Goal: Book appointment/travel/reservation

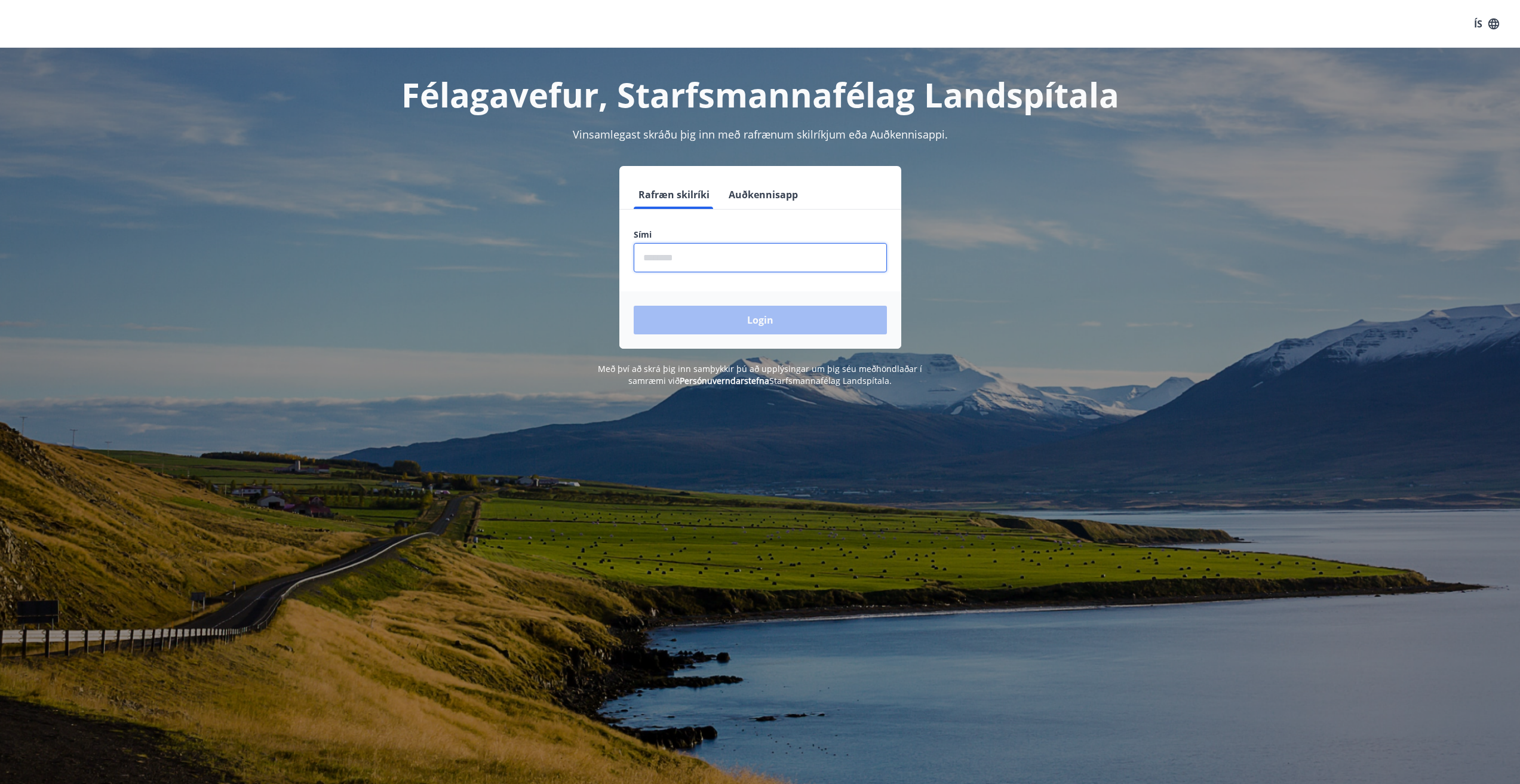
drag, startPoint x: 671, startPoint y: 258, endPoint x: 675, endPoint y: 273, distance: 15.5
click at [667, 263] on input "phone" at bounding box center [760, 257] width 253 height 29
type input "********"
click at [773, 316] on button "Login" at bounding box center [760, 319] width 253 height 28
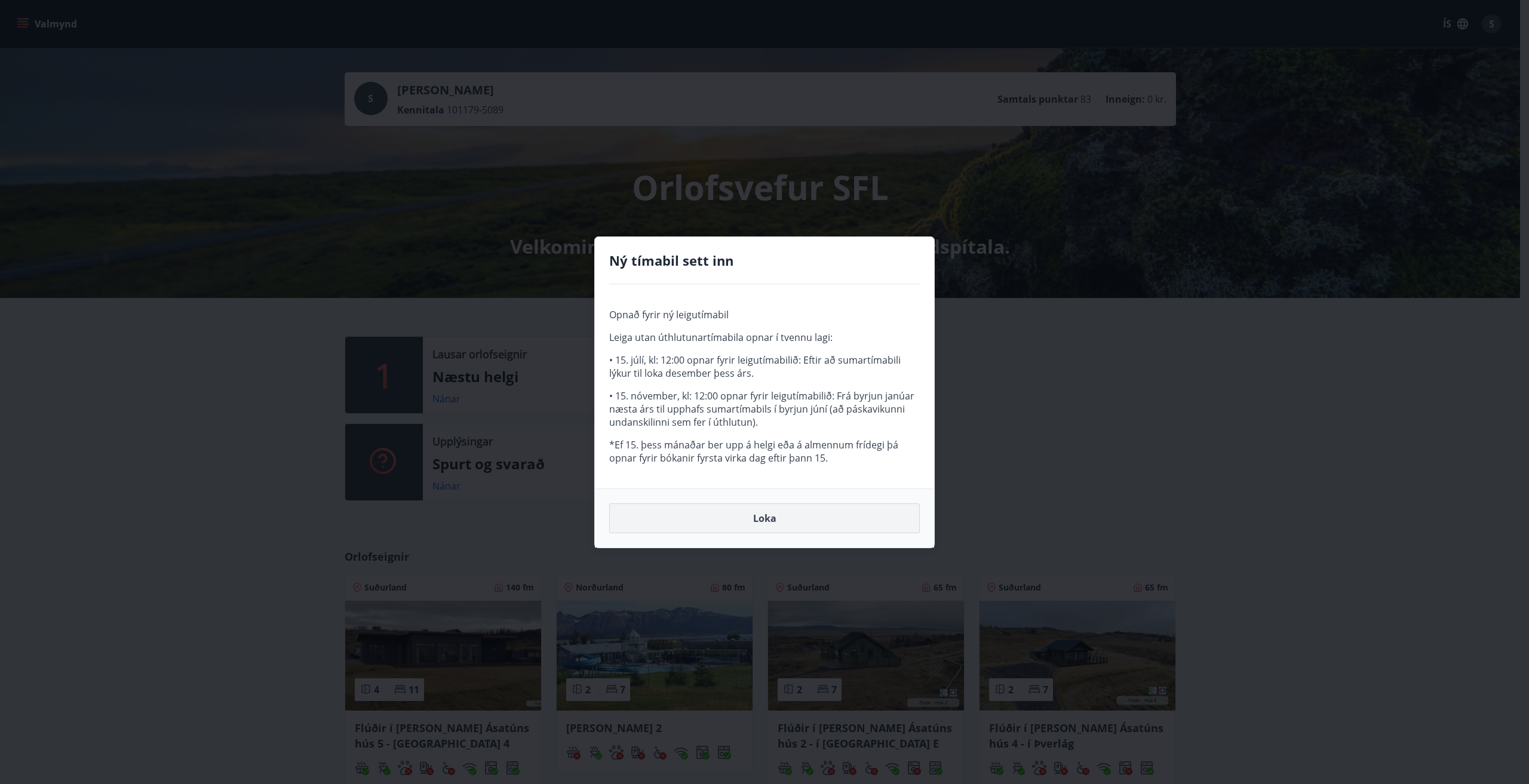
click at [774, 518] on button "Loka" at bounding box center [764, 518] width 311 height 30
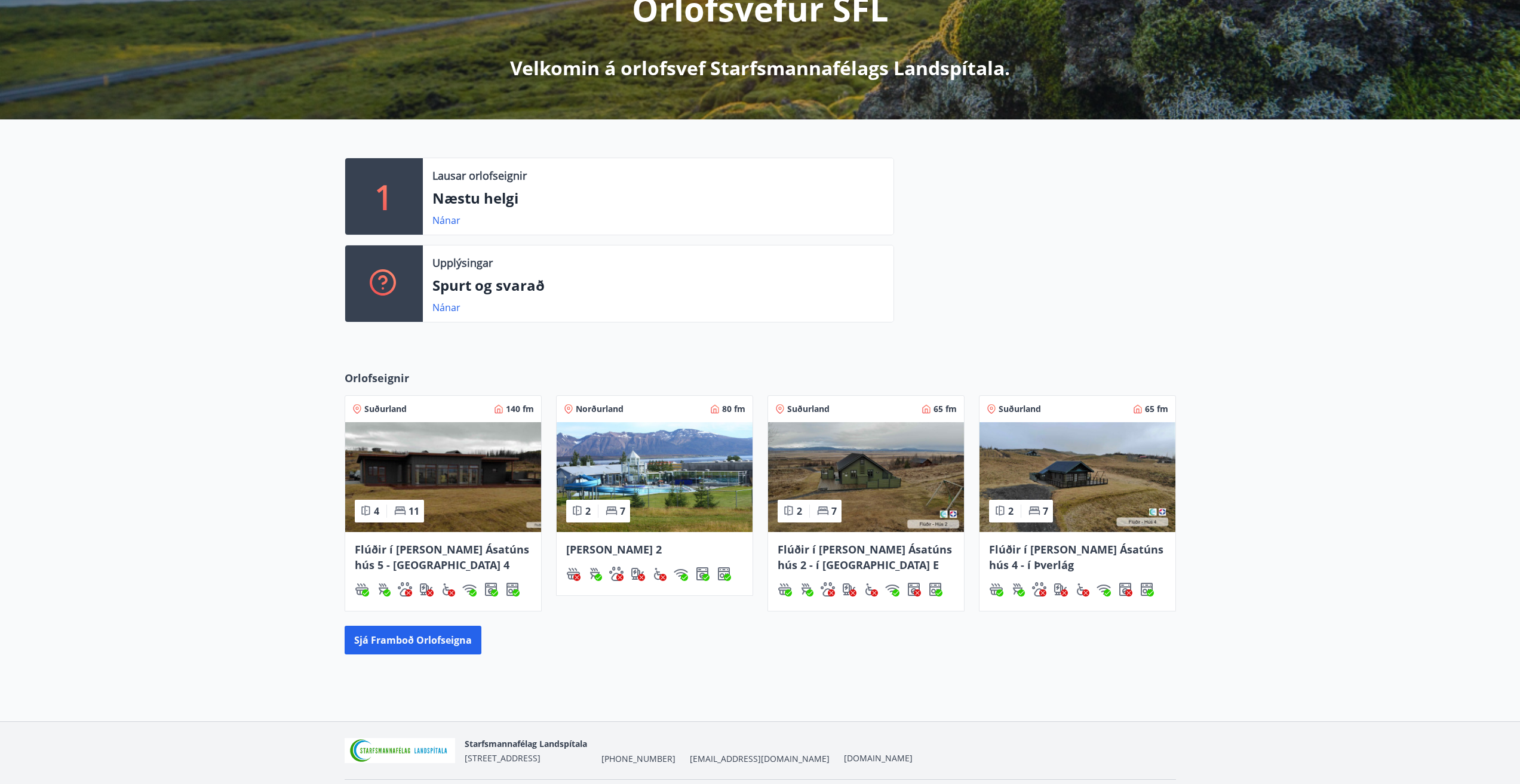
scroll to position [179, 0]
click at [432, 639] on button "Sjá framboð orlofseigna" at bounding box center [413, 639] width 137 height 28
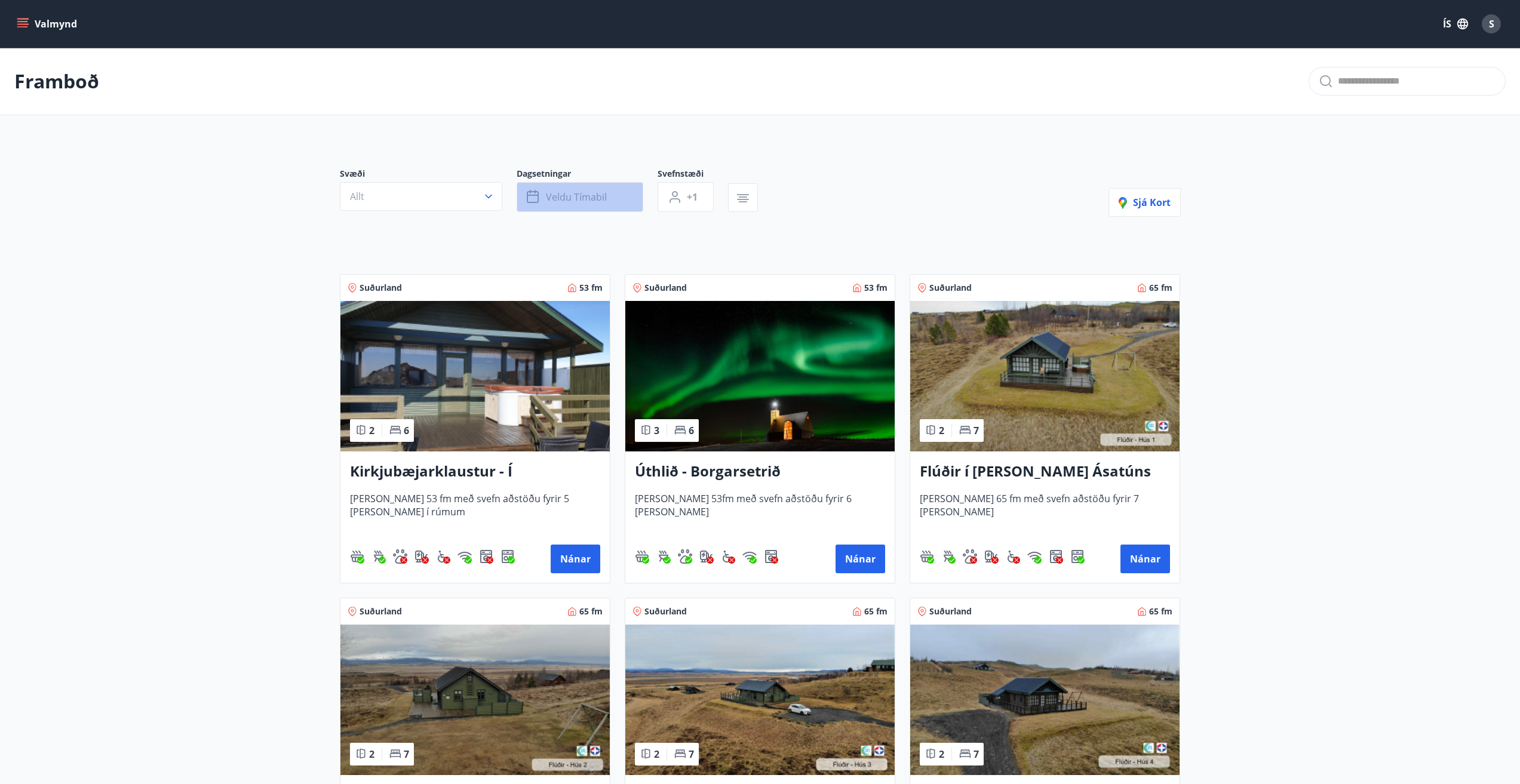
click at [578, 199] on span "Veldu tímabil" at bounding box center [577, 197] width 61 height 13
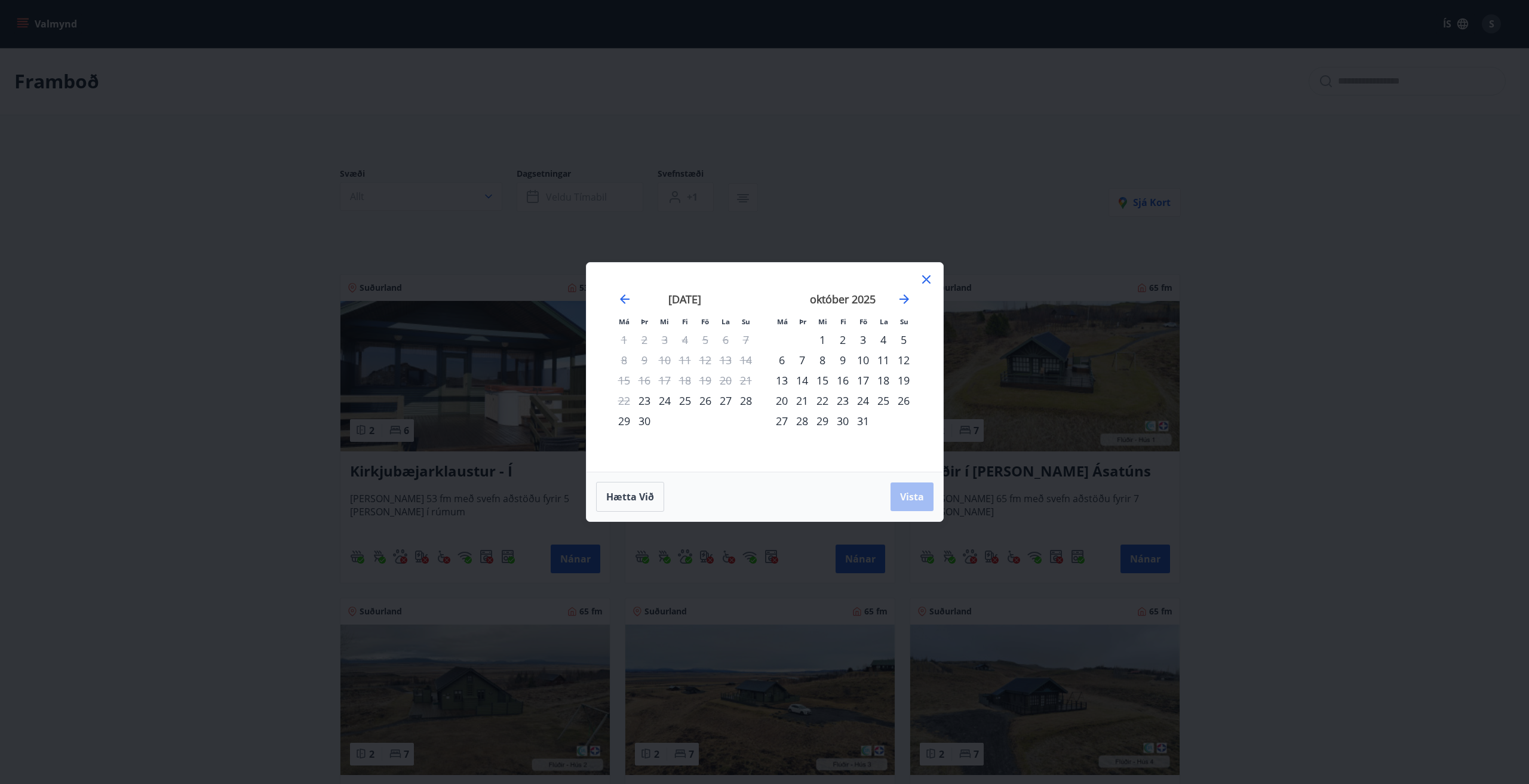
click at [823, 338] on div "1" at bounding box center [823, 339] width 21 height 21
click at [907, 297] on icon "Move forward to switch to the next month." at bounding box center [904, 299] width 9 height 9
click at [909, 297] on icon "Move forward to switch to the next month." at bounding box center [904, 299] width 15 height 15
drag, startPoint x: 883, startPoint y: 380, endPoint x: 884, endPoint y: 387, distance: 7.1
click at [884, 380] on div "20" at bounding box center [883, 380] width 21 height 21
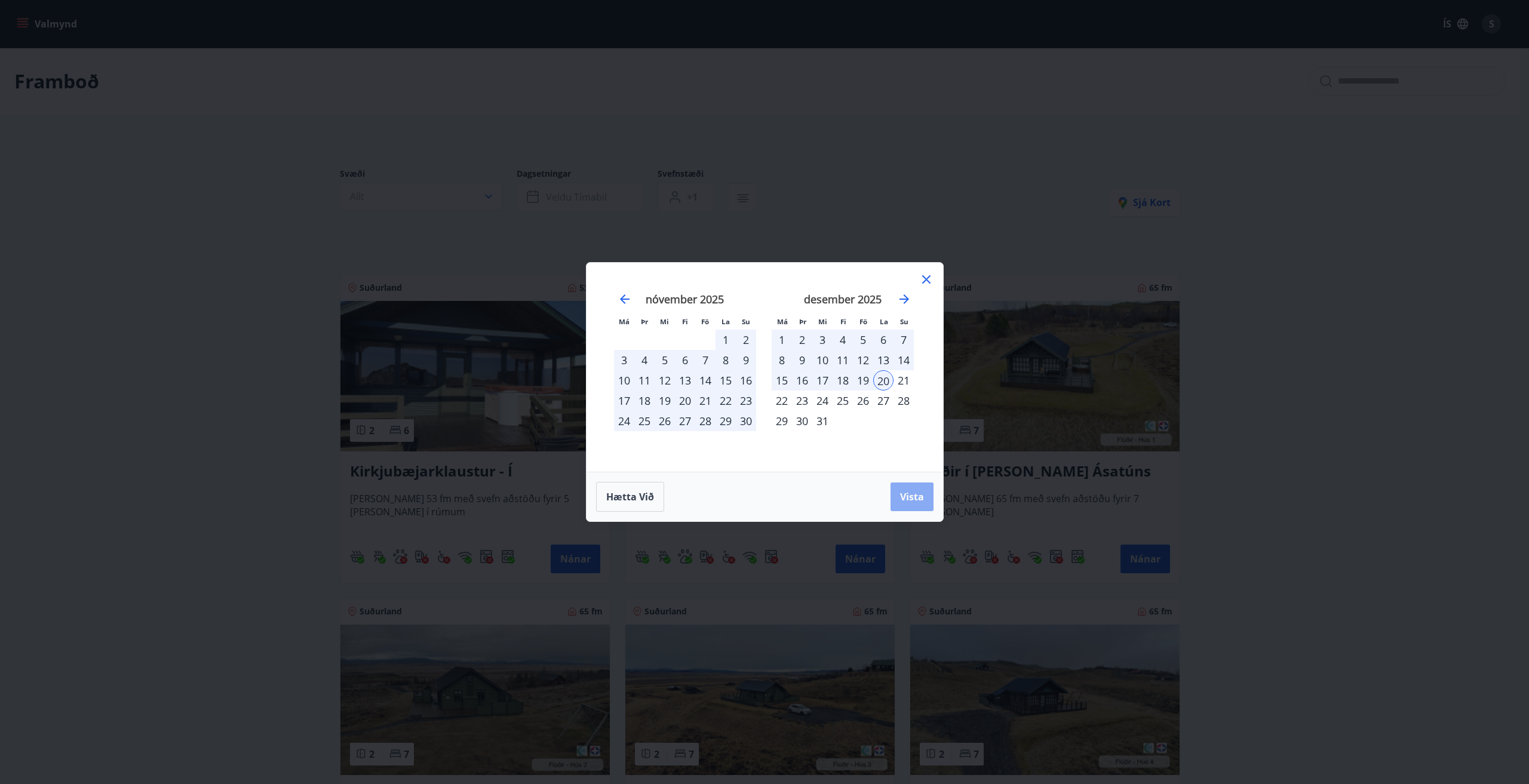
drag, startPoint x: 902, startPoint y: 488, endPoint x: 905, endPoint y: 495, distance: 7.6
click at [904, 495] on button "Vista" at bounding box center [912, 496] width 43 height 28
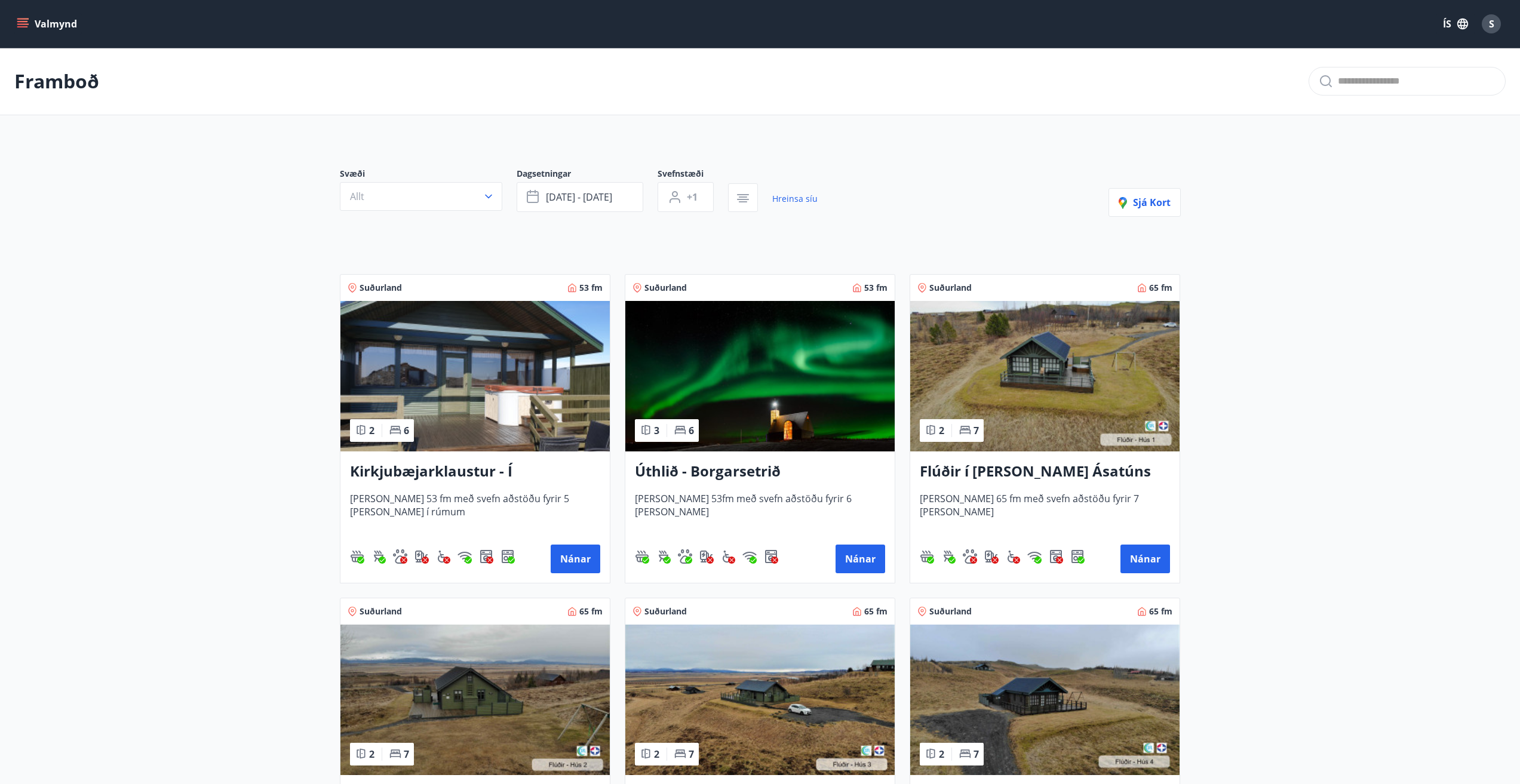
click at [24, 24] on icon "menu" at bounding box center [24, 24] width 13 height 2
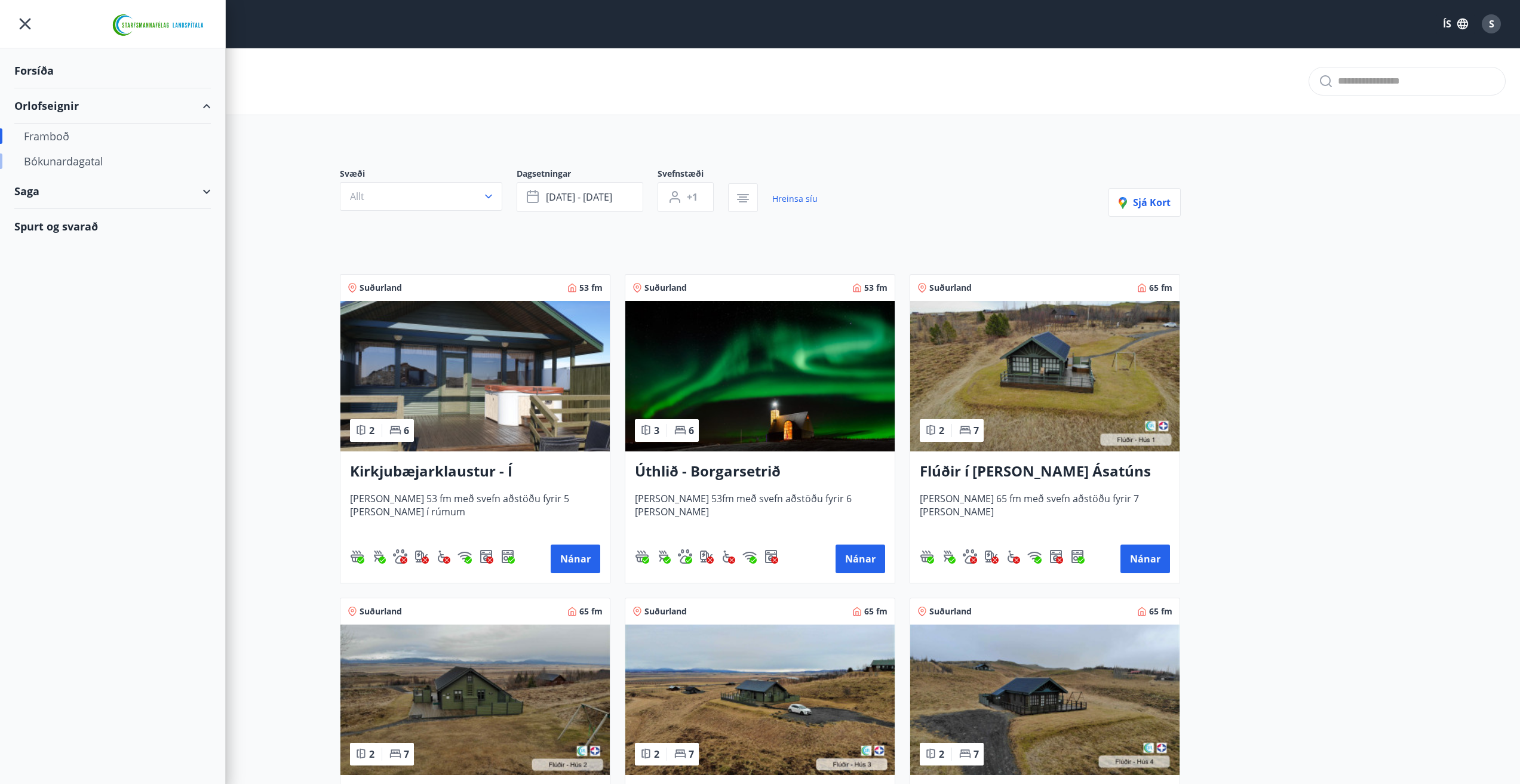
click at [56, 159] on div "Bókunardagatal" at bounding box center [113, 161] width 178 height 25
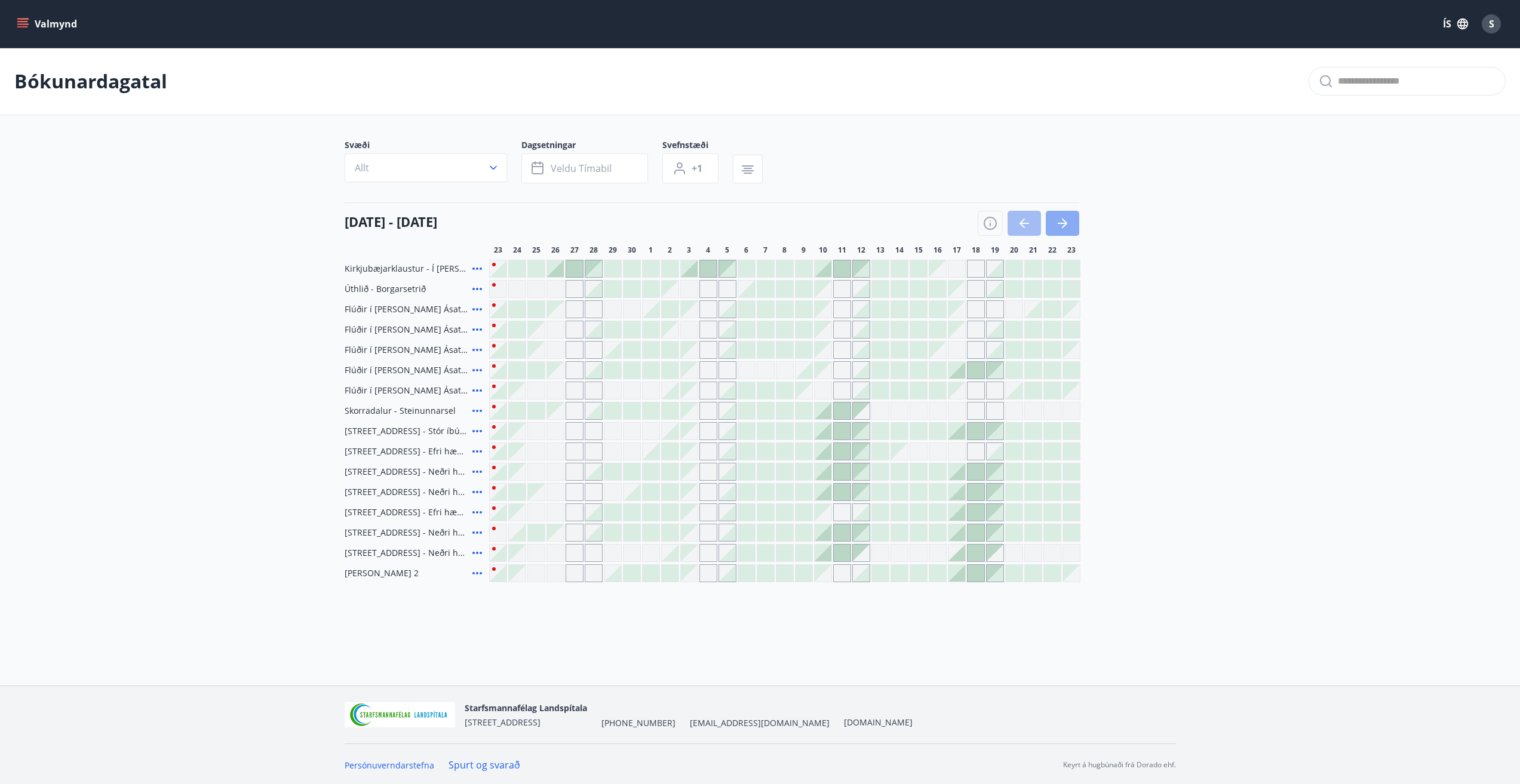
drag, startPoint x: 1062, startPoint y: 220, endPoint x: 1034, endPoint y: 257, distance: 46.4
click at [1062, 220] on icon "button" at bounding box center [1062, 223] width 15 height 15
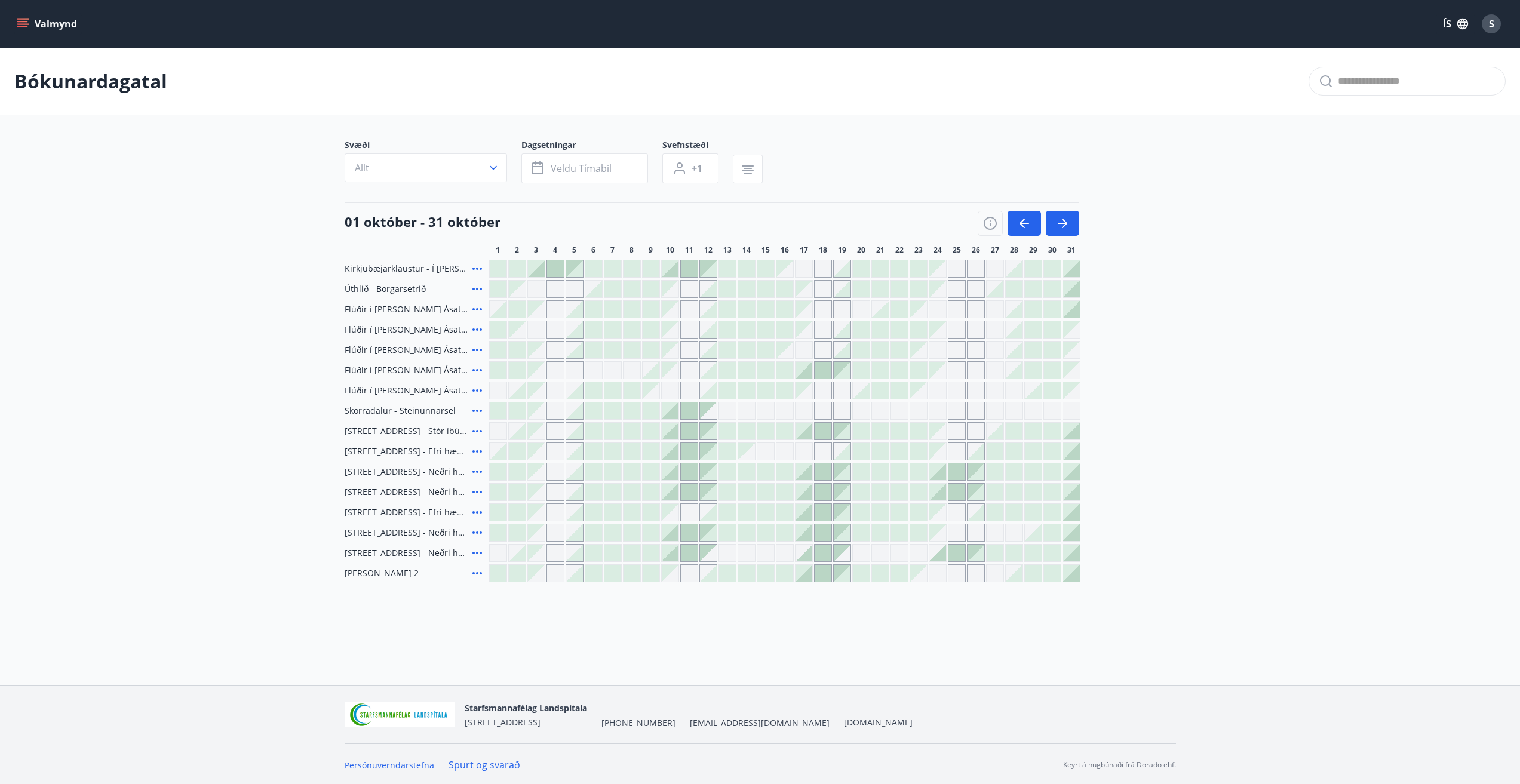
click at [424, 410] on span "Skorradalur - Steinunnarsel" at bounding box center [400, 411] width 111 height 12
click at [364, 411] on span "Skorradalur - Steinunnarsel" at bounding box center [400, 411] width 111 height 12
click at [441, 432] on span "Hrafnagilsstræti 23 - Stór íbúð efri hæð íbúð 1" at bounding box center [406, 431] width 123 height 12
click at [372, 413] on span "Skorradalur - Steinunnarsel" at bounding box center [400, 411] width 111 height 12
click at [479, 410] on icon at bounding box center [477, 410] width 15 height 15
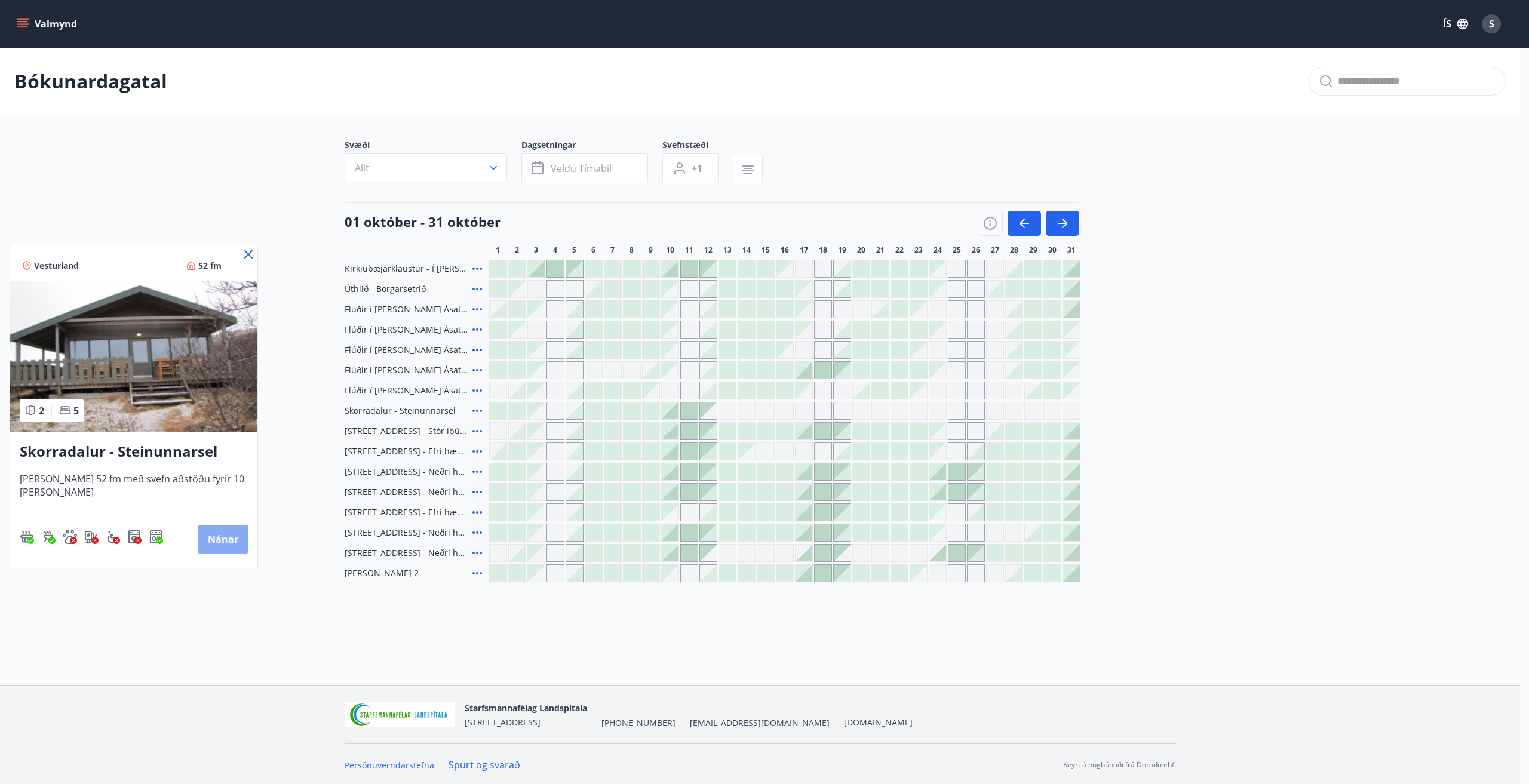
click at [218, 530] on button "Nánar" at bounding box center [223, 538] width 50 height 28
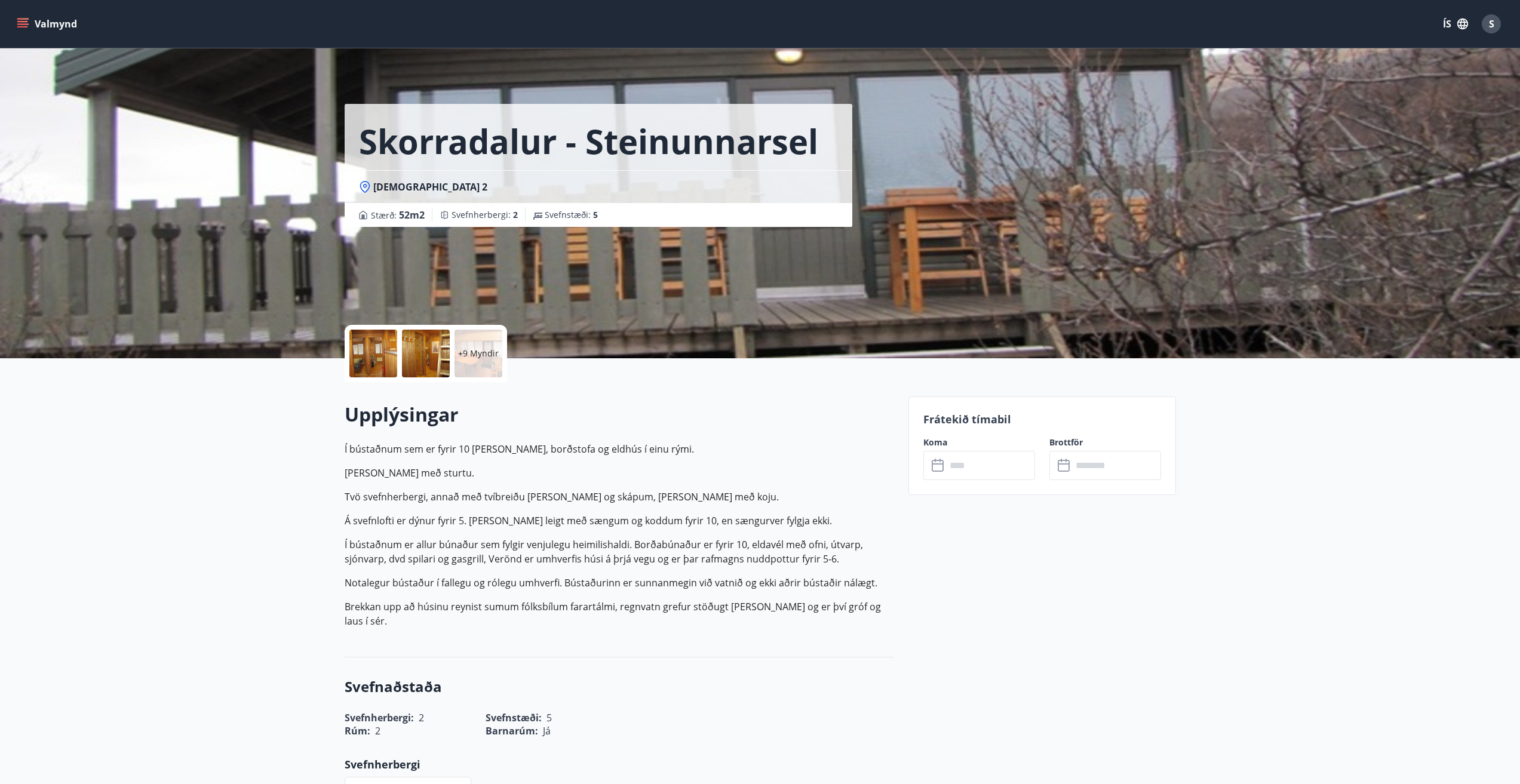
click at [481, 354] on p "+9 Myndir" at bounding box center [478, 354] width 41 height 12
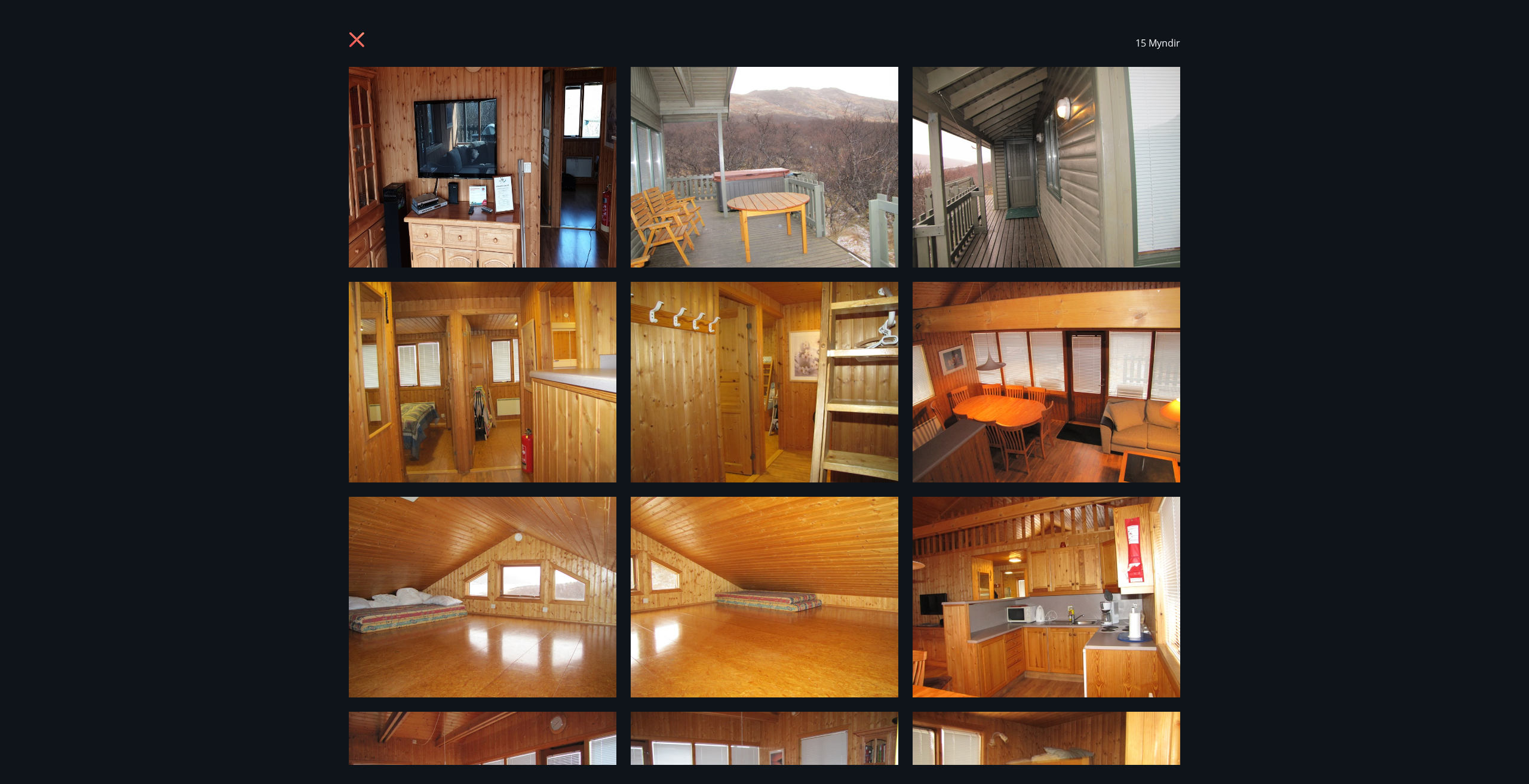
click at [356, 38] on icon at bounding box center [356, 39] width 15 height 15
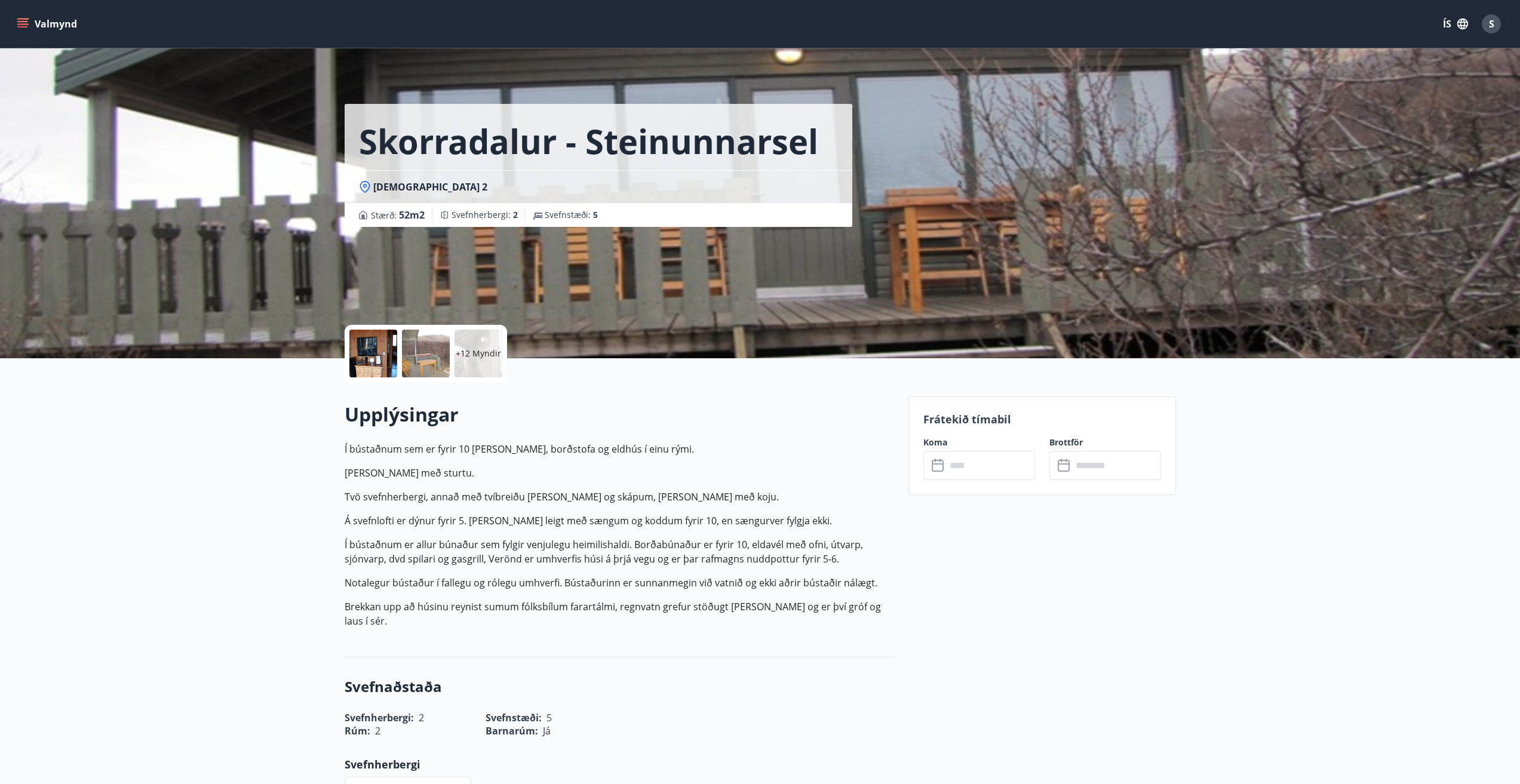
click at [489, 348] on p "+12 Myndir" at bounding box center [478, 354] width 45 height 12
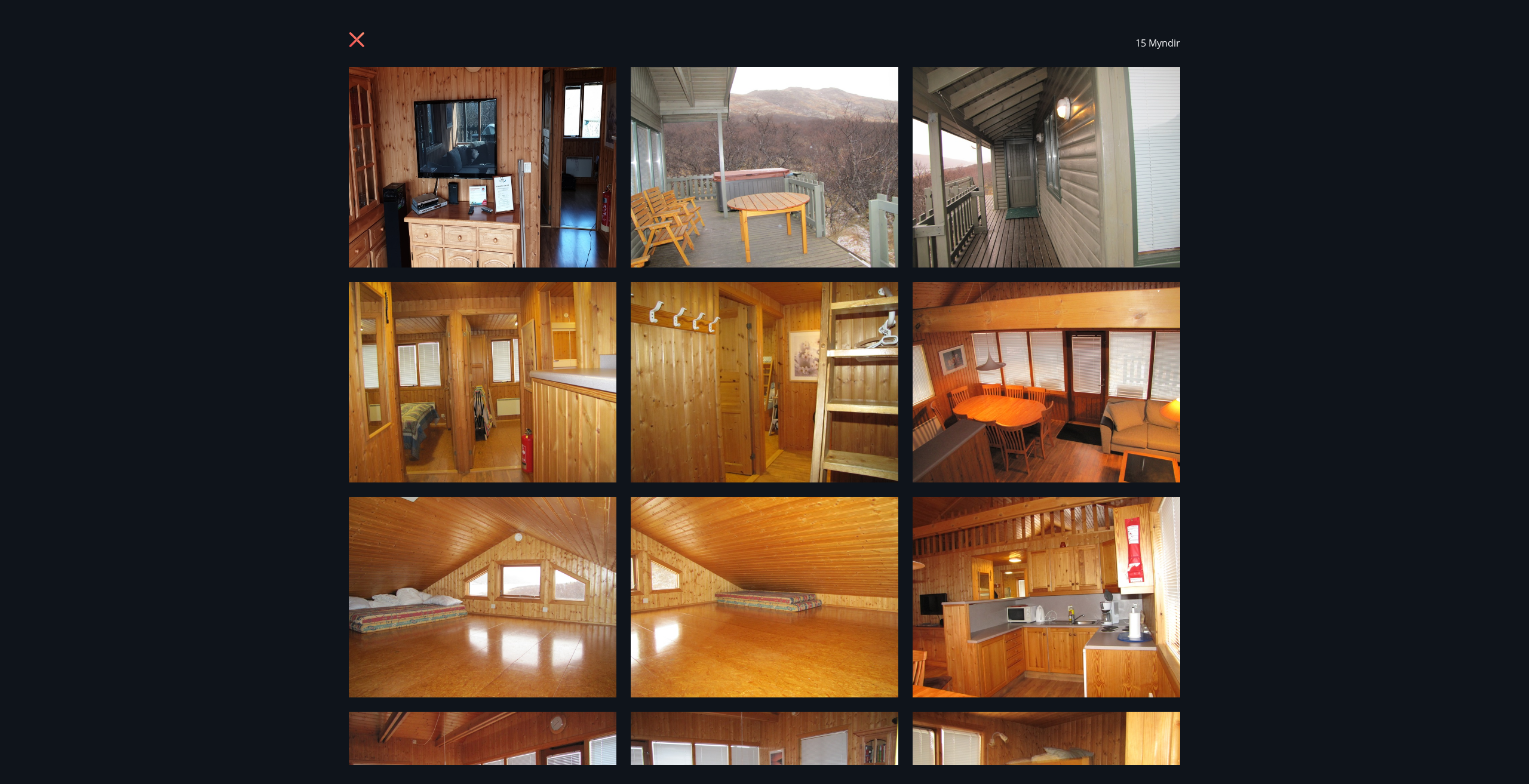
click at [355, 37] on icon at bounding box center [358, 41] width 19 height 19
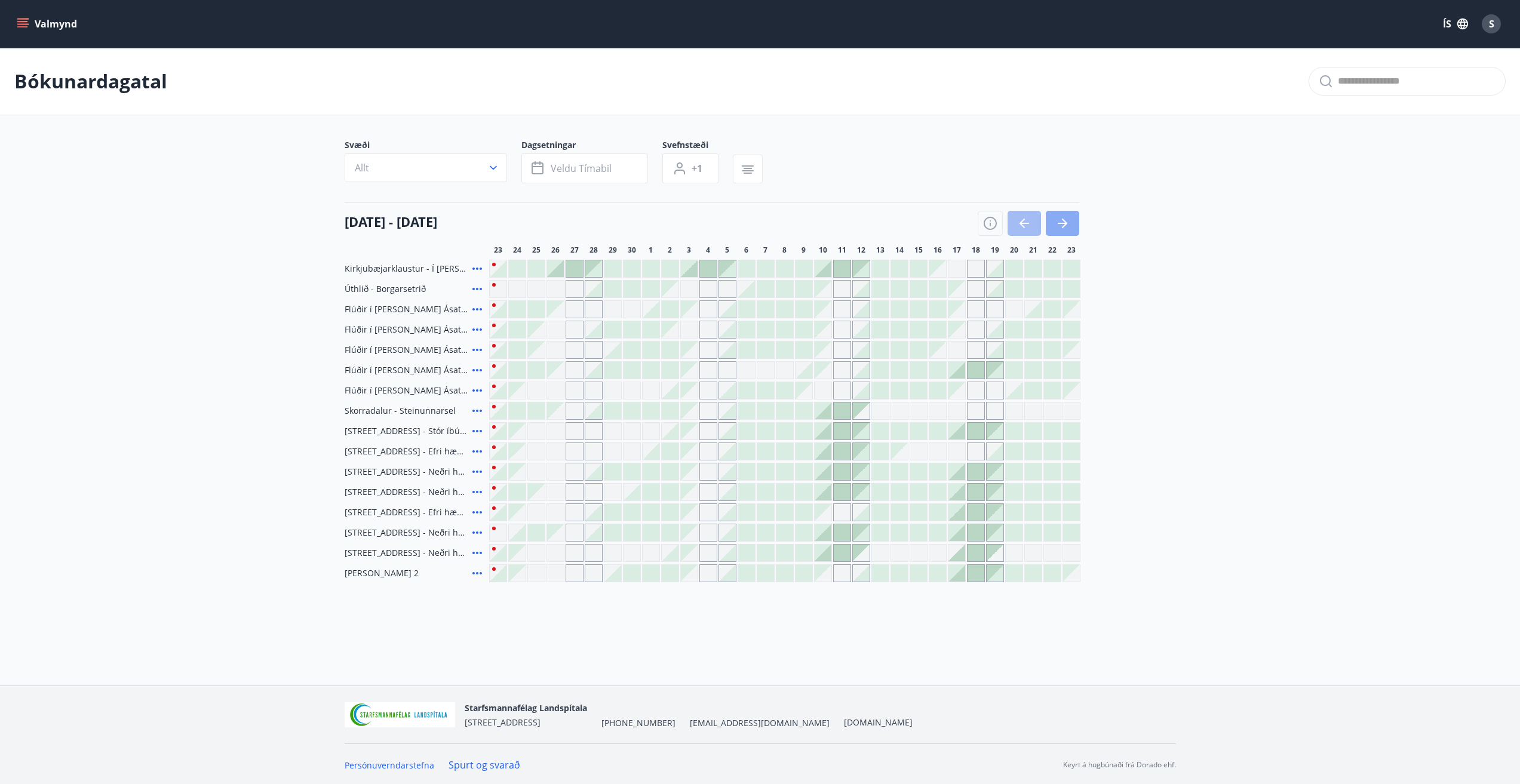
click at [1054, 219] on button "button" at bounding box center [1062, 223] width 34 height 25
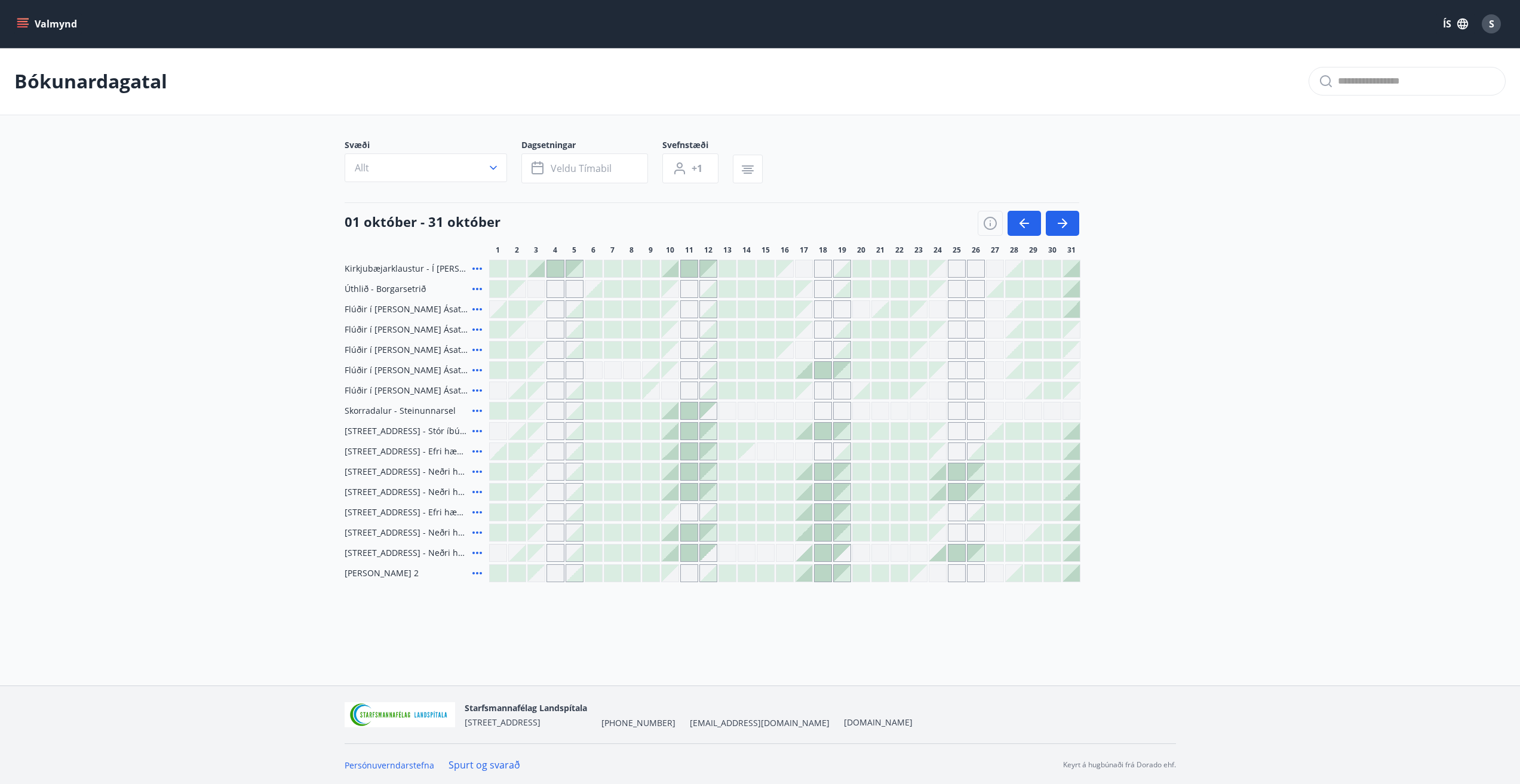
click at [476, 563] on div "Kirkjubæjarklaustur - Í landi Hæðargarðs Úthlið - Borgarsetrið Flúðir í landi Á…" at bounding box center [760, 420] width 832 height 322
click at [476, 573] on icon at bounding box center [477, 573] width 9 height 2
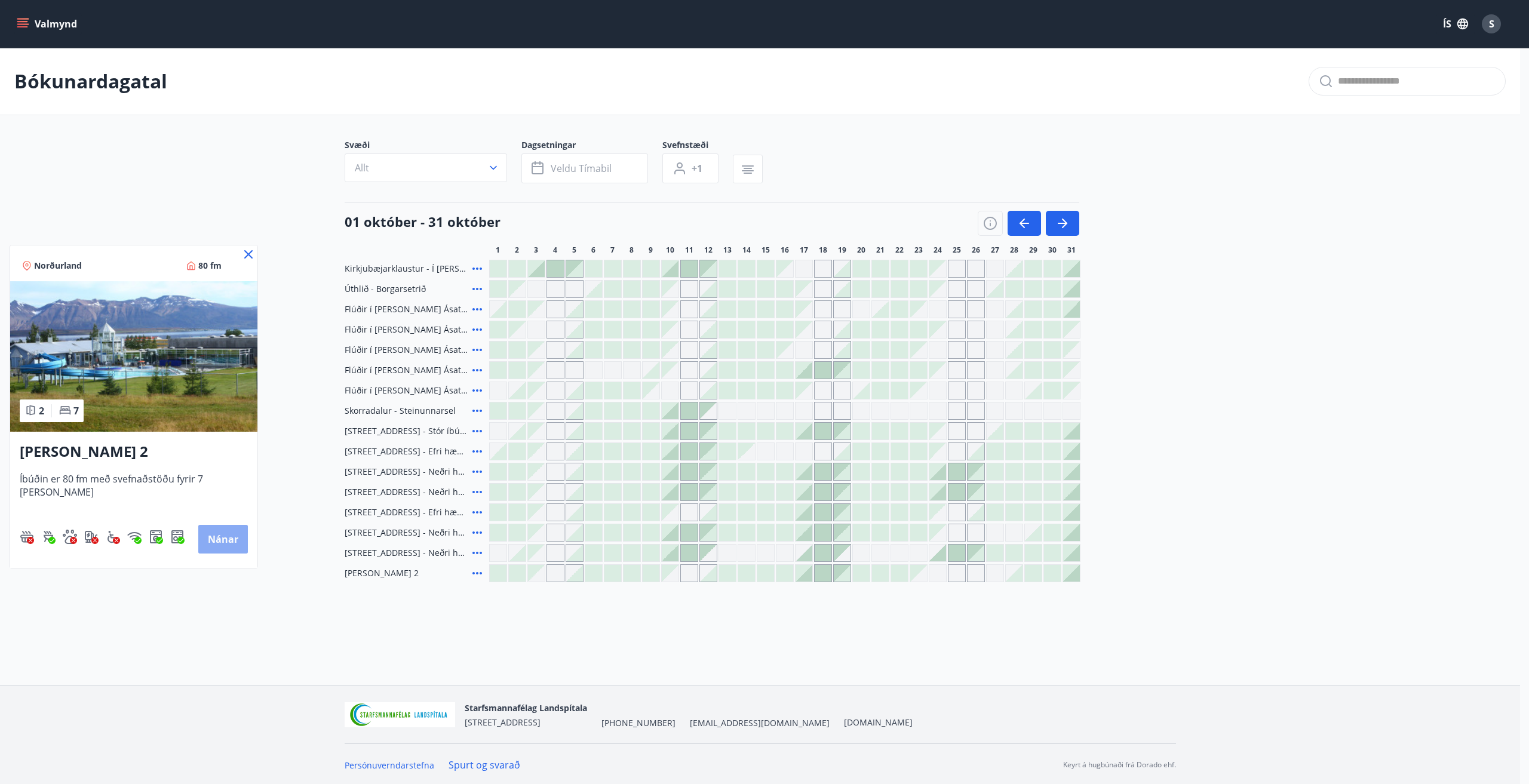
click at [224, 535] on button "Nánar" at bounding box center [223, 538] width 50 height 28
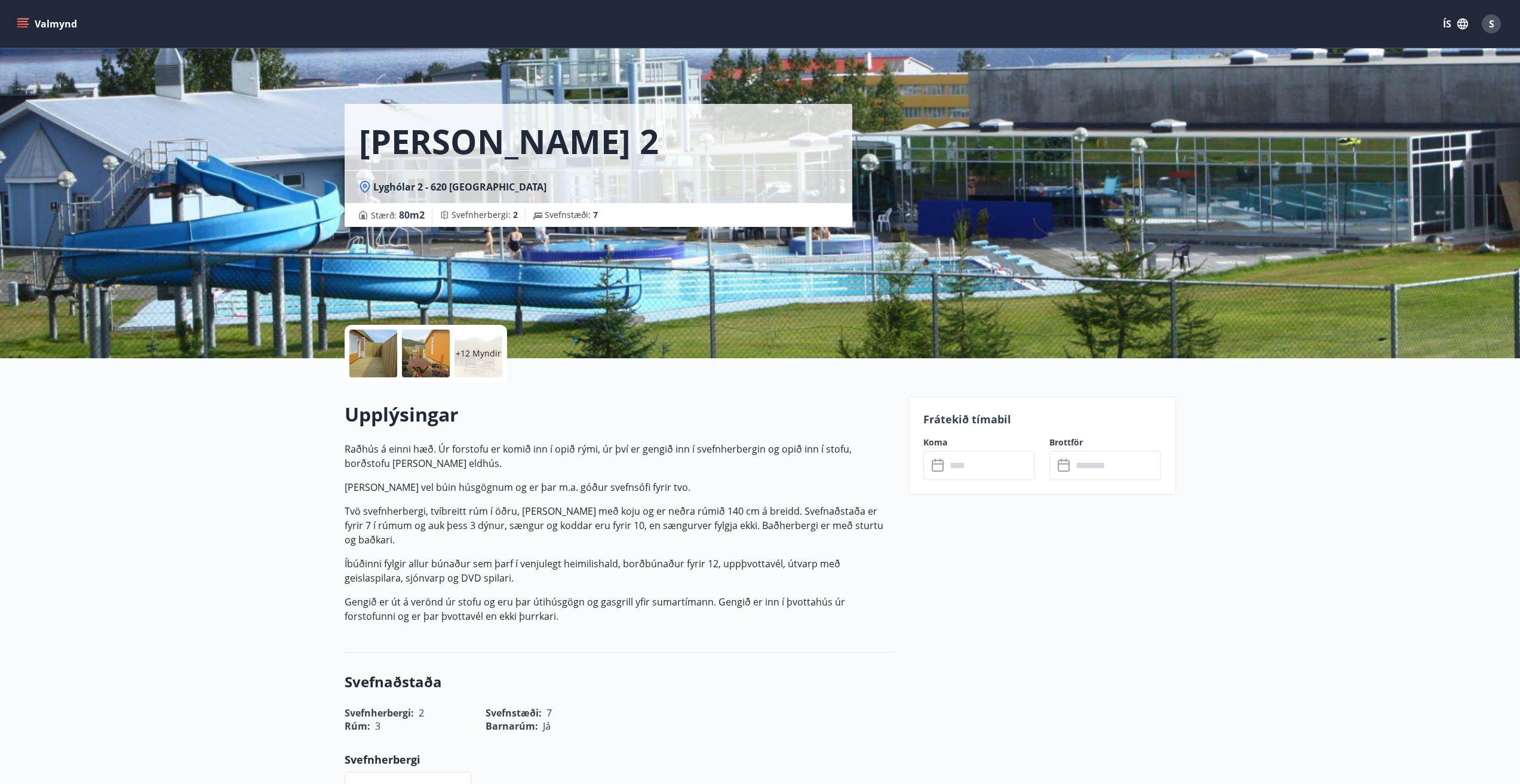
click at [481, 353] on p "+12 Myndir" at bounding box center [478, 354] width 45 height 12
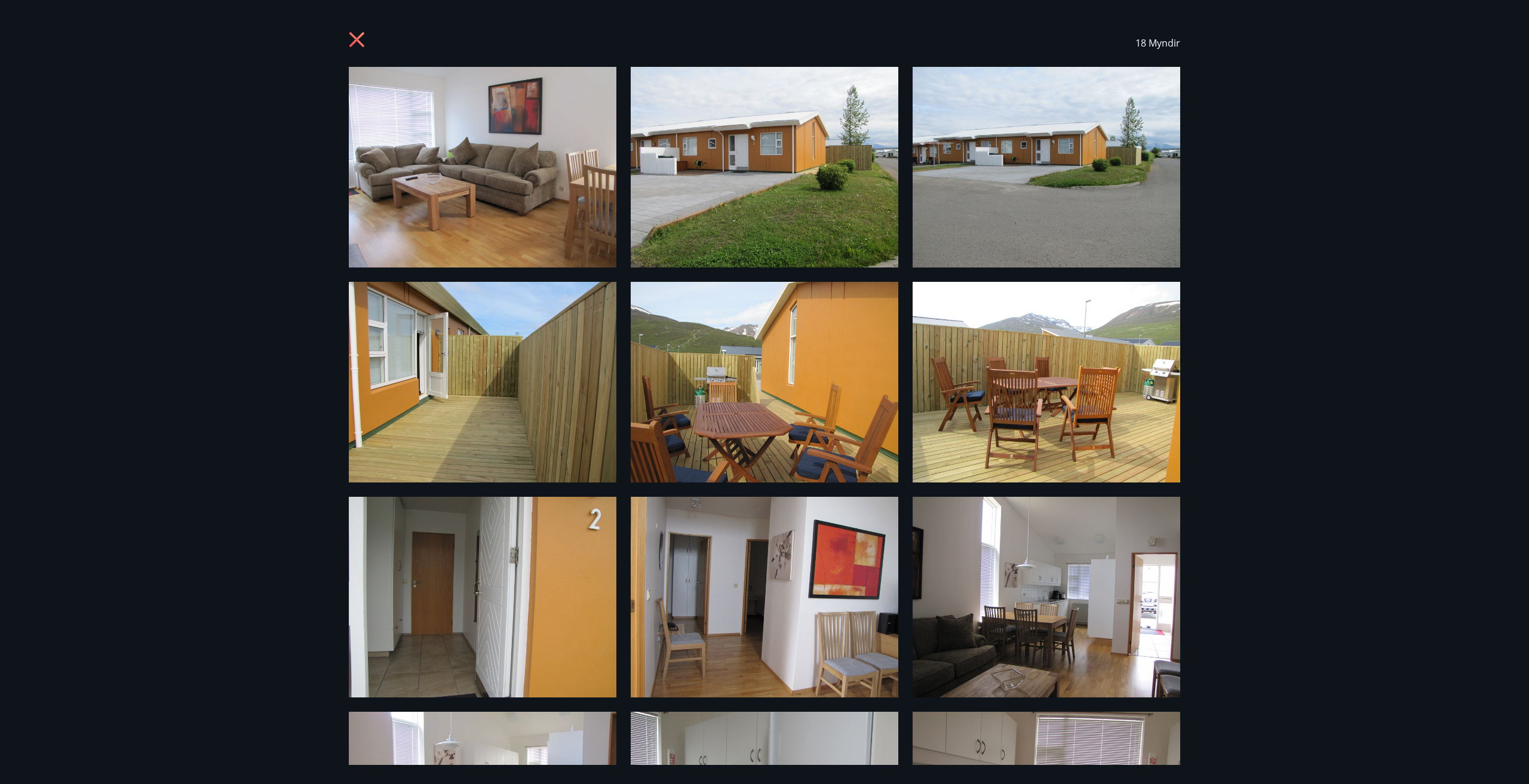
drag, startPoint x: 354, startPoint y: 38, endPoint x: 346, endPoint y: 37, distance: 8.1
click at [346, 39] on div "18 Myndir" at bounding box center [764, 43] width 860 height 47
